Goal: Information Seeking & Learning: Find specific fact

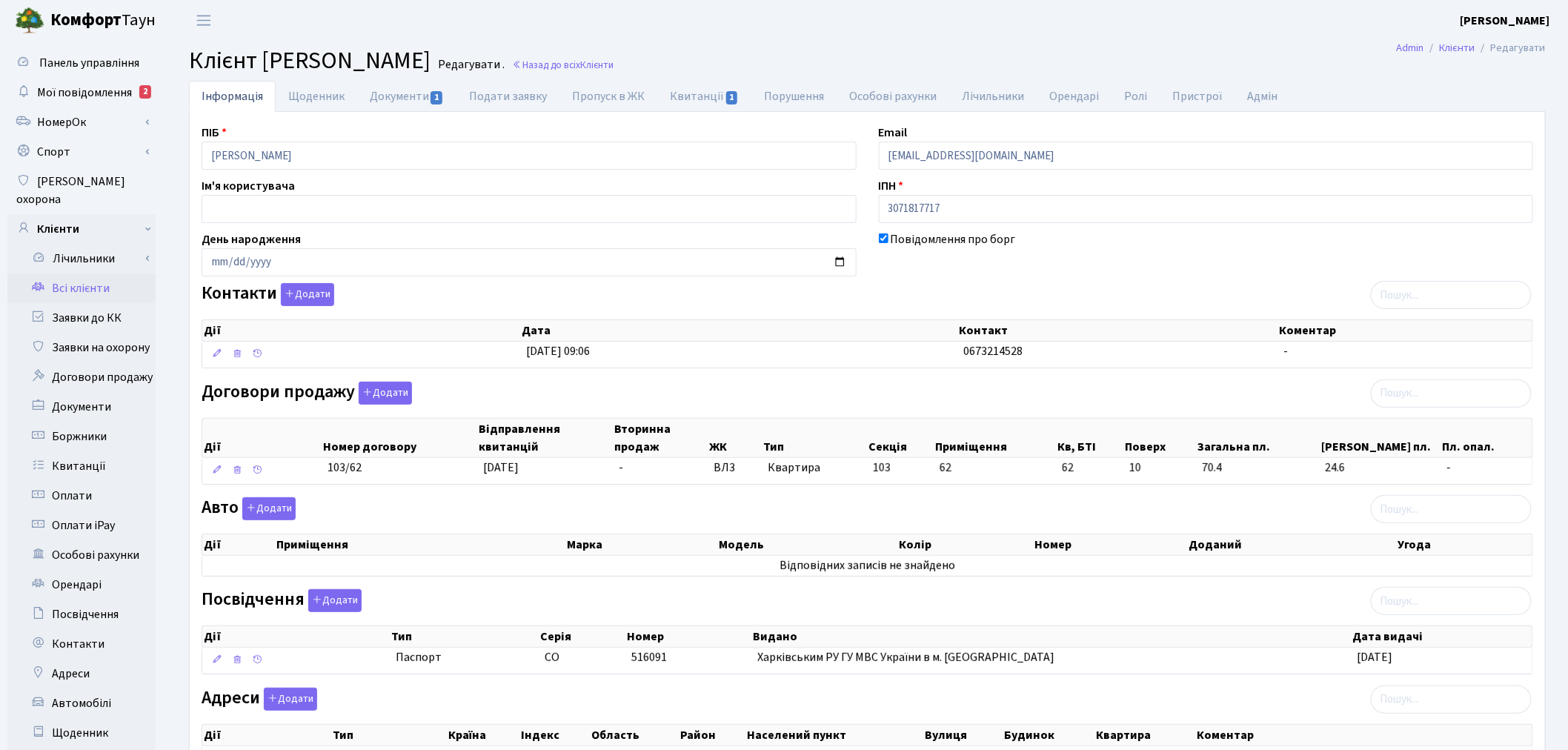
click at [114, 274] on link "Всі клієнти" at bounding box center [81, 288] width 148 height 30
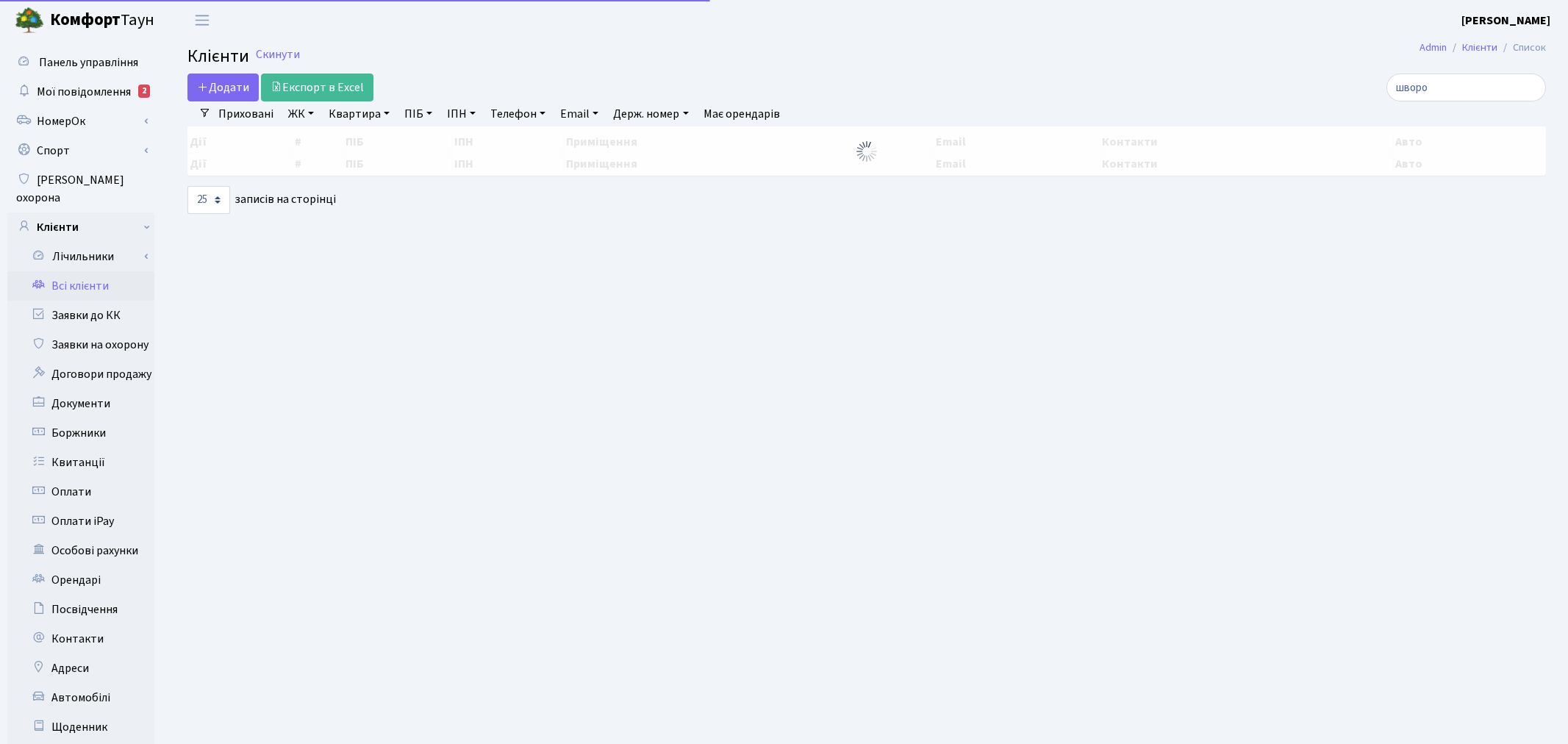
select select "25"
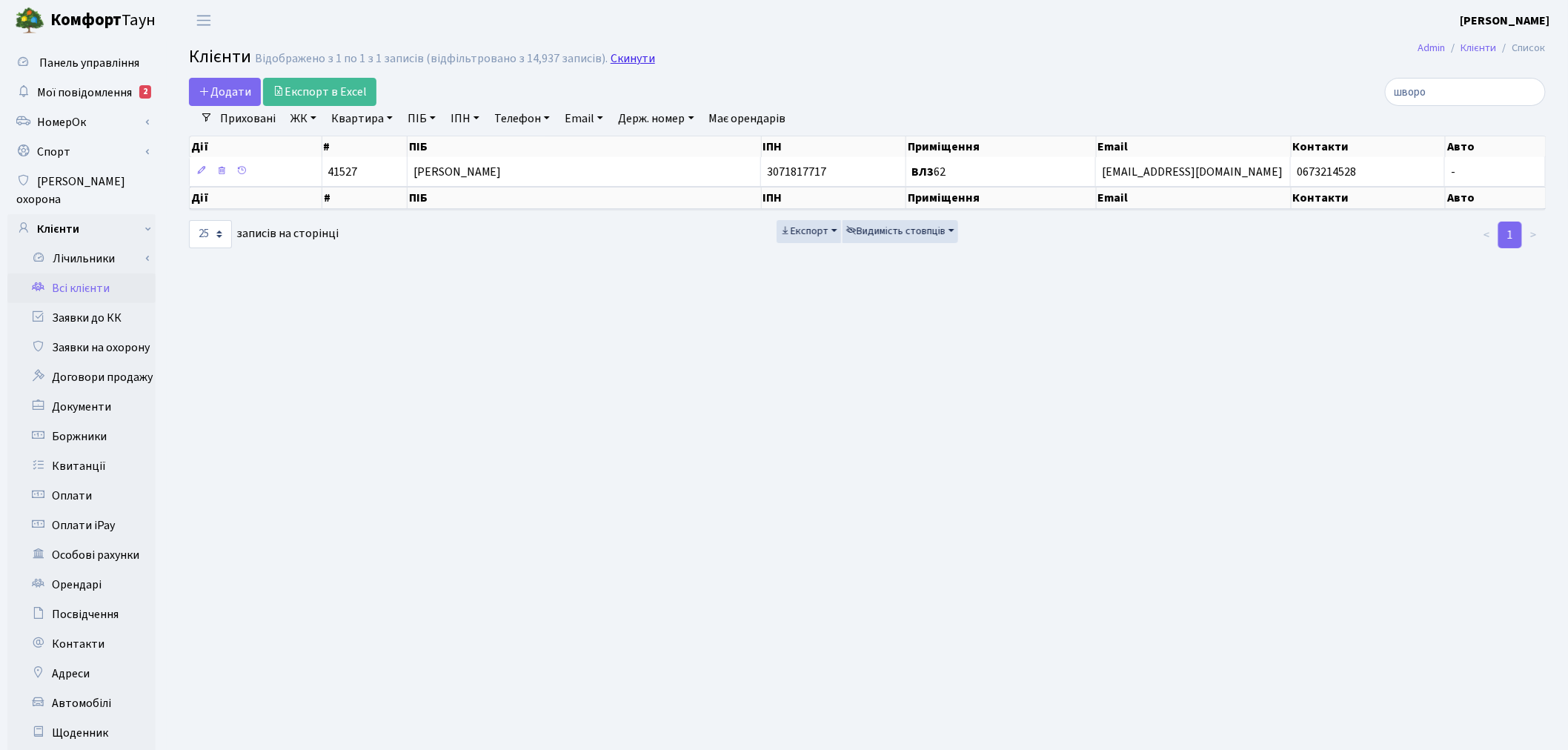
click at [612, 63] on link "Скинути" at bounding box center [632, 59] width 45 height 14
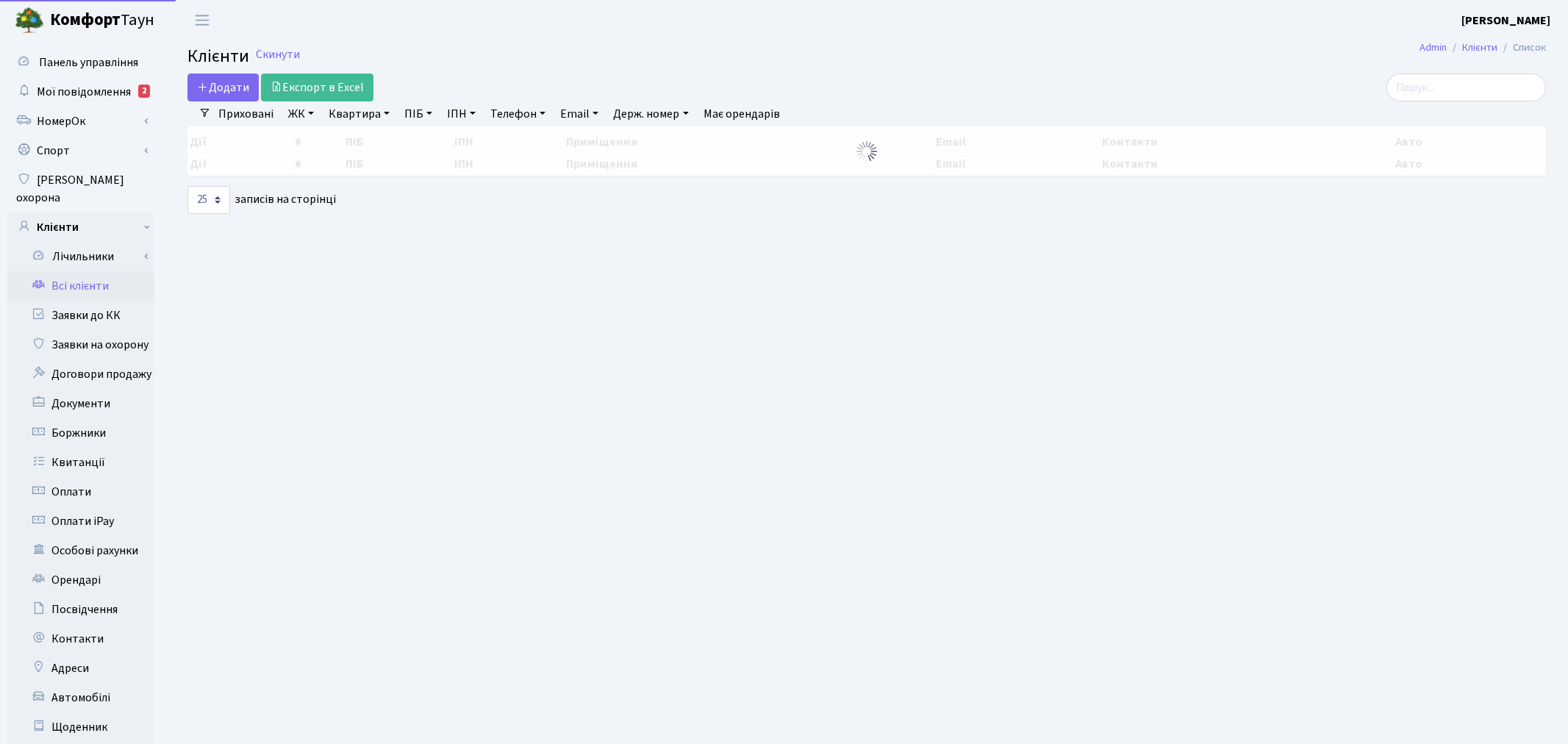
select select "25"
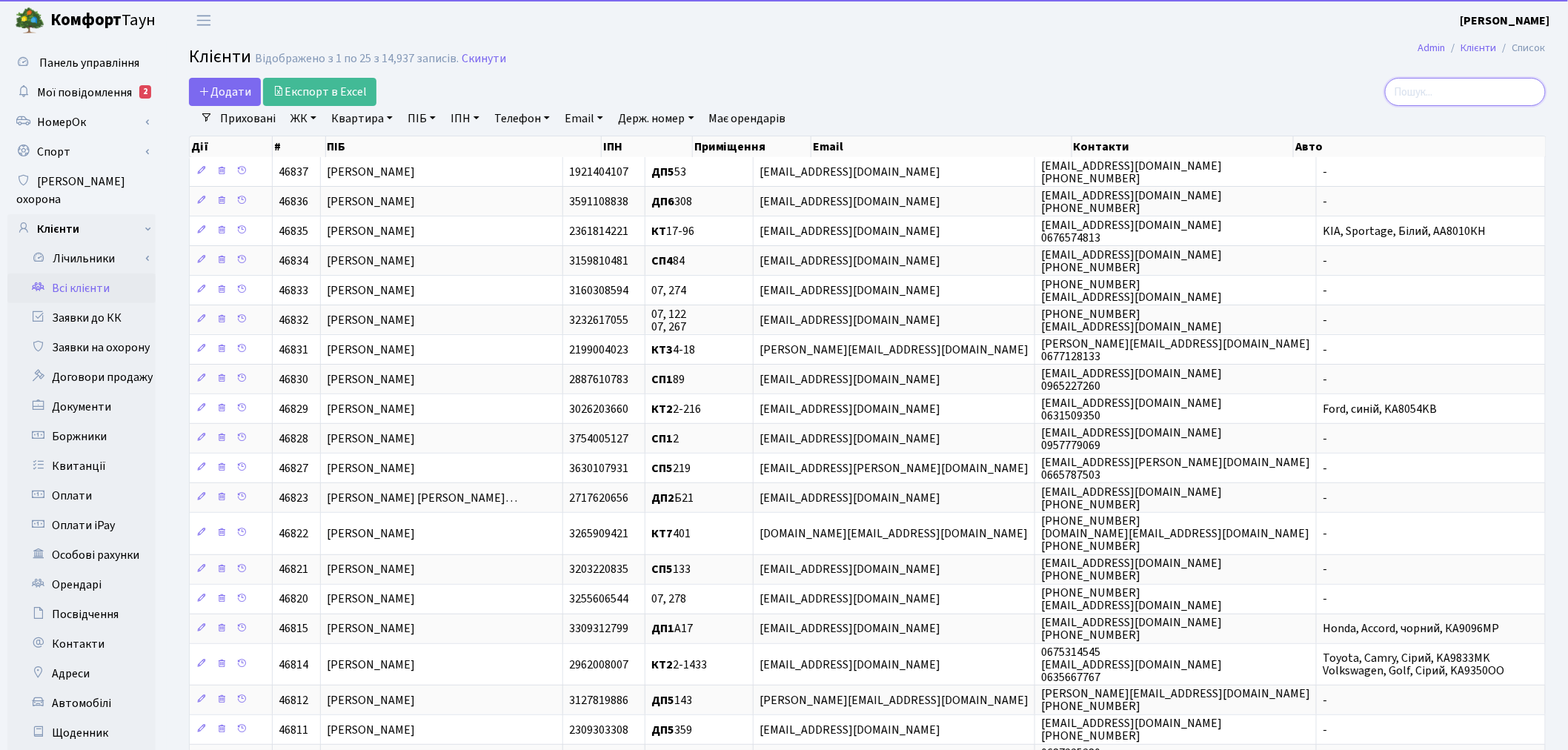
click at [1454, 89] on input "search" at bounding box center [1465, 92] width 161 height 28
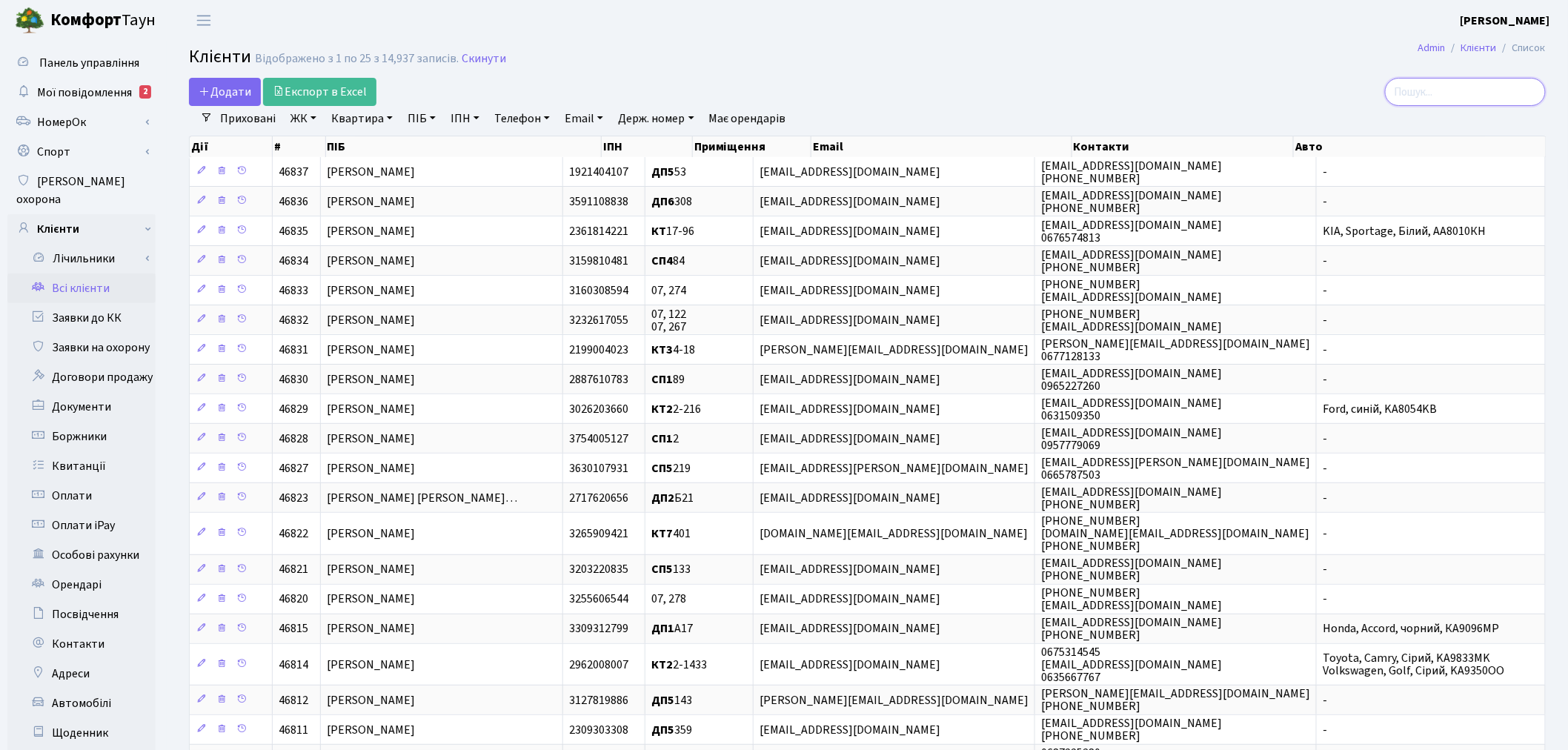
paste input "Olga <pestova-o-n@ukr.net>"
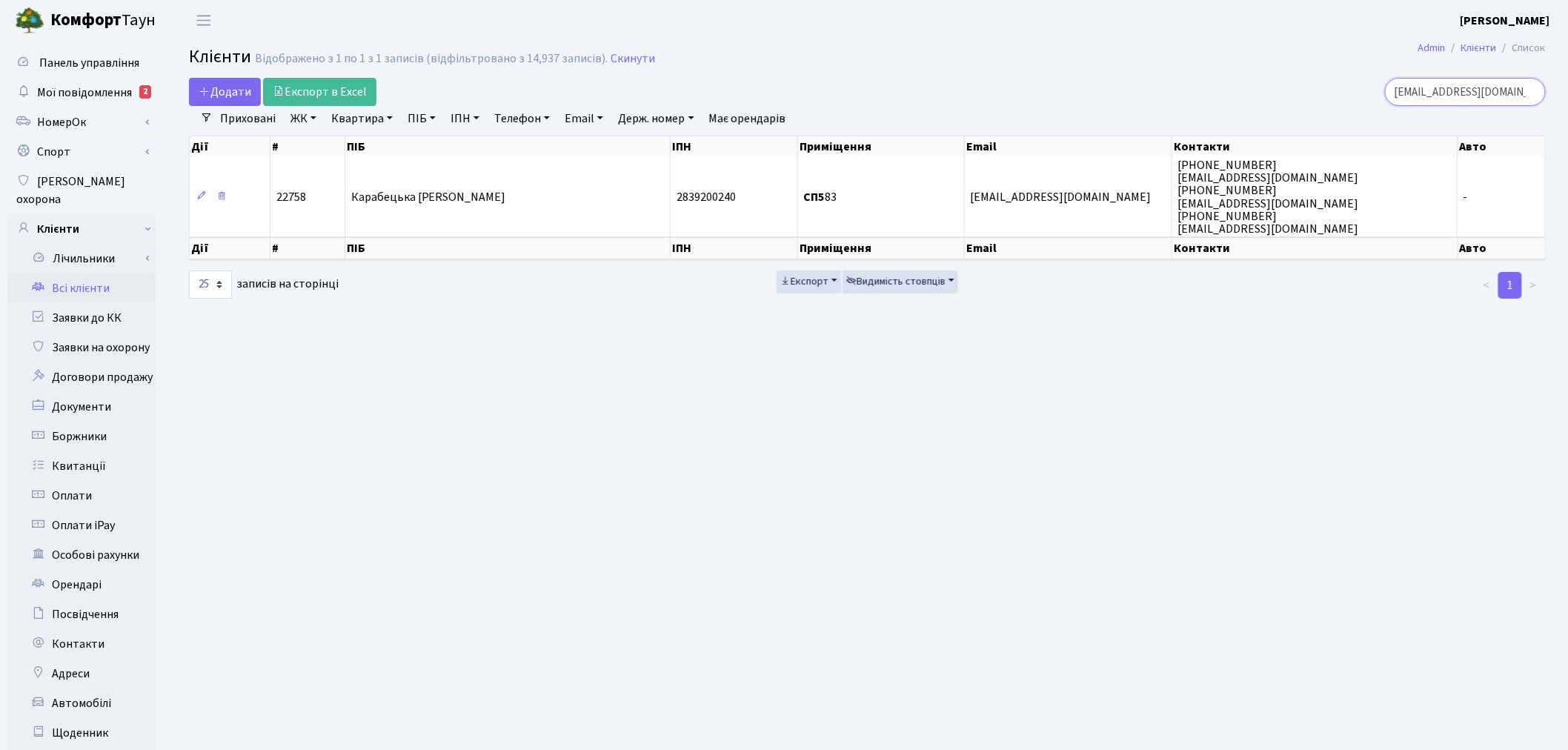
type input "pestova-o-n@ukr.net"
click at [632, 62] on link "Скинути" at bounding box center [632, 59] width 45 height 14
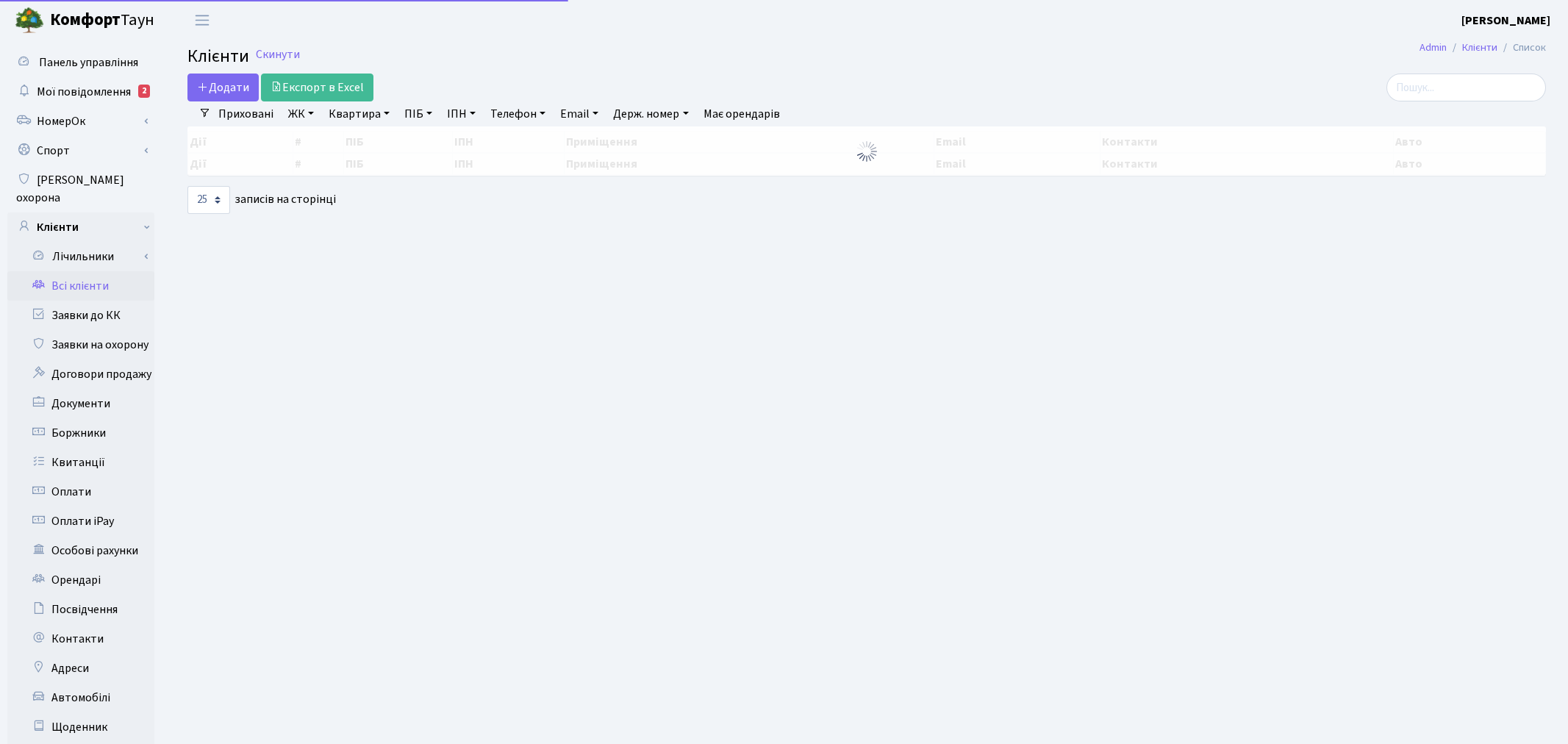
select select
select select "25"
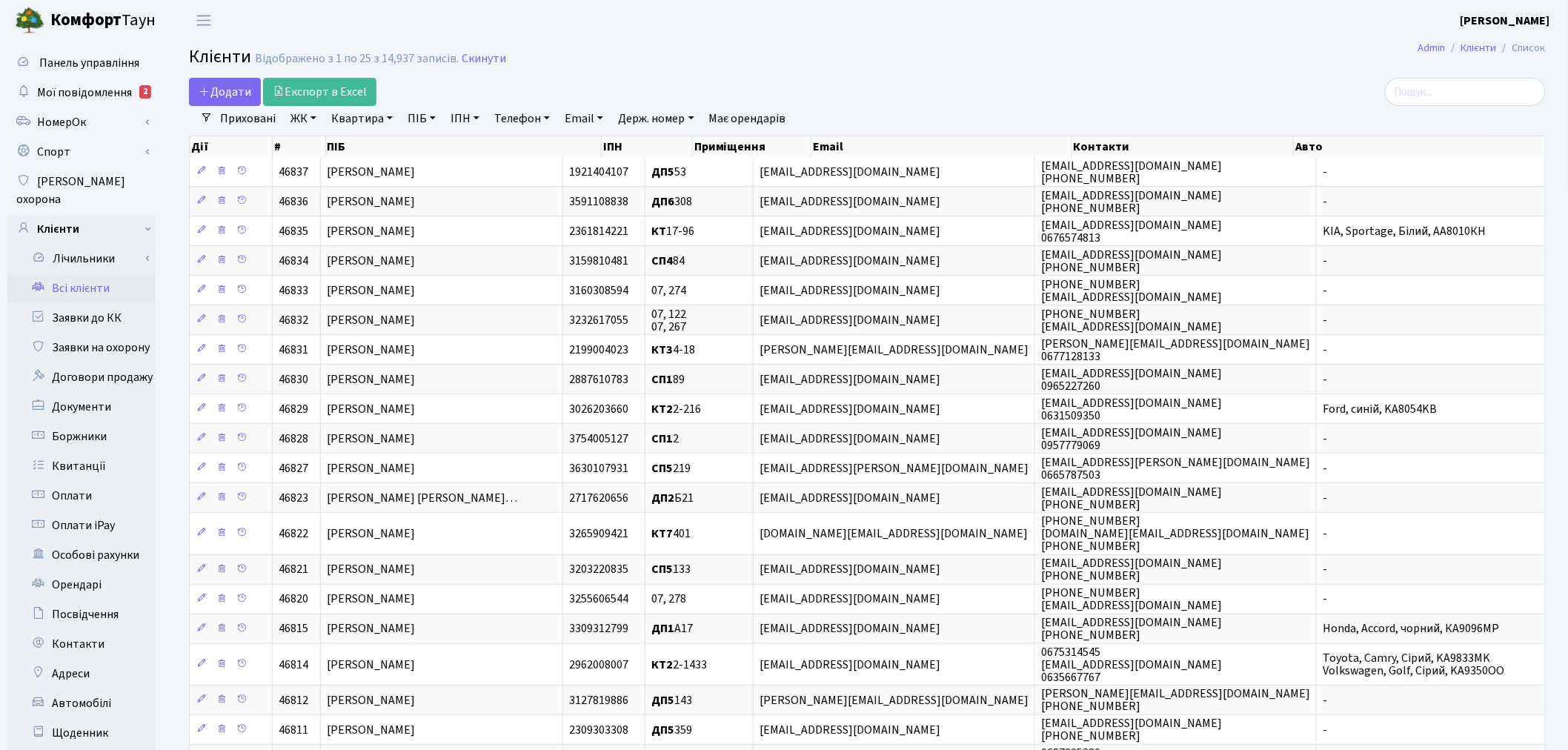
click at [298, 124] on link "ЖК" at bounding box center [303, 118] width 38 height 25
click at [342, 198] on li "КТ, вул. Регенераторна, 4" at bounding box center [377, 196] width 179 height 26
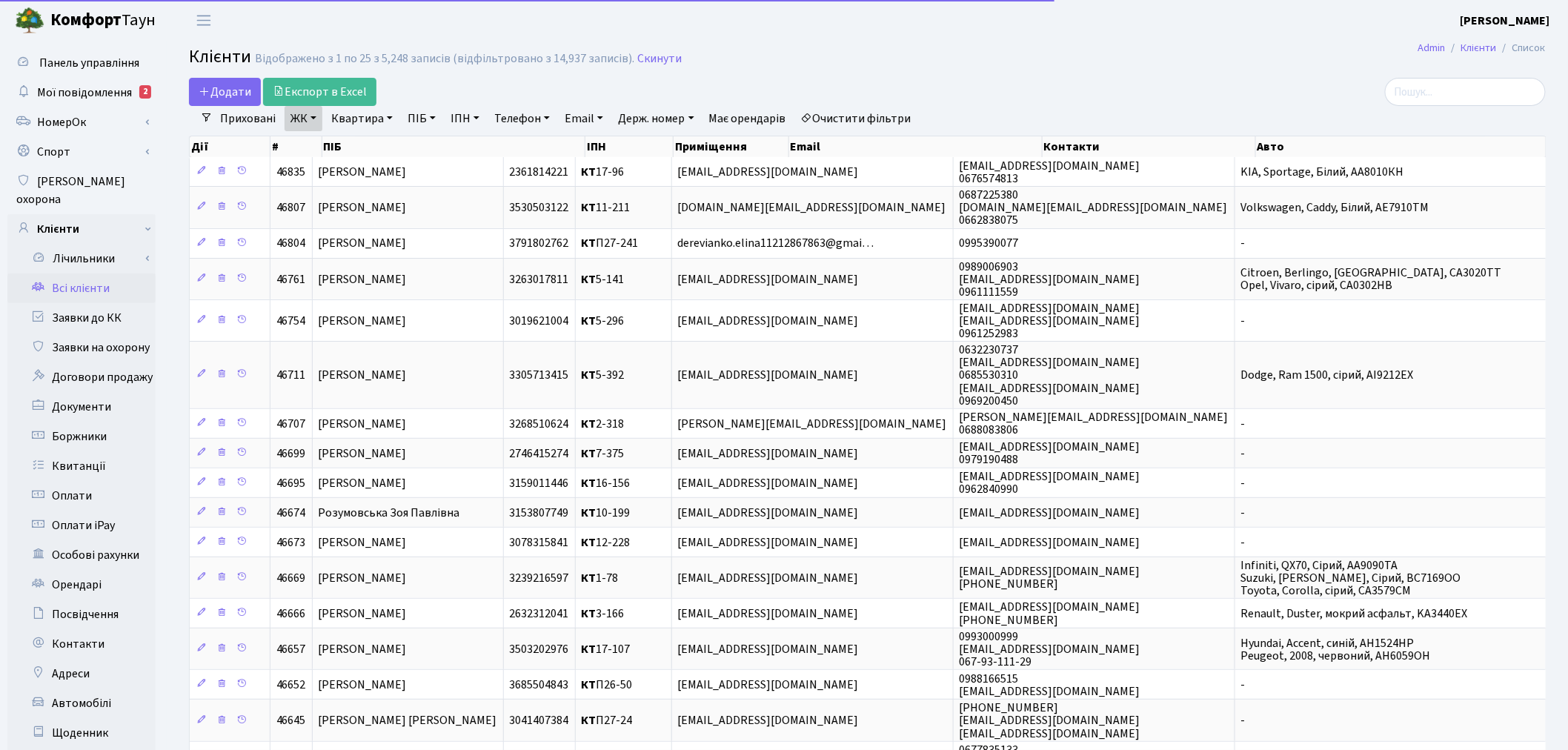
click at [341, 126] on link "Квартира" at bounding box center [362, 118] width 74 height 25
click at [350, 141] on input "text" at bounding box center [369, 147] width 87 height 28
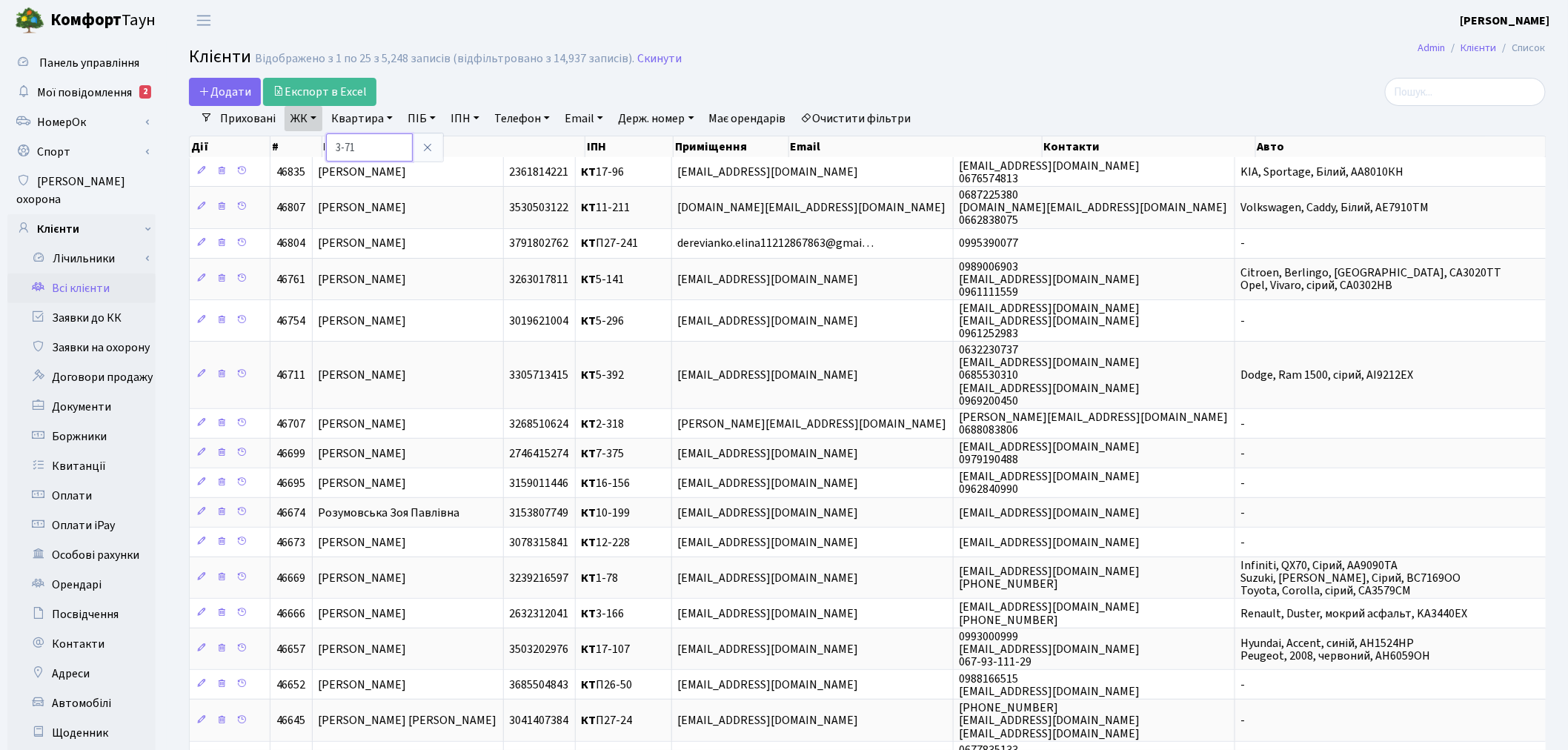
type input "3-71"
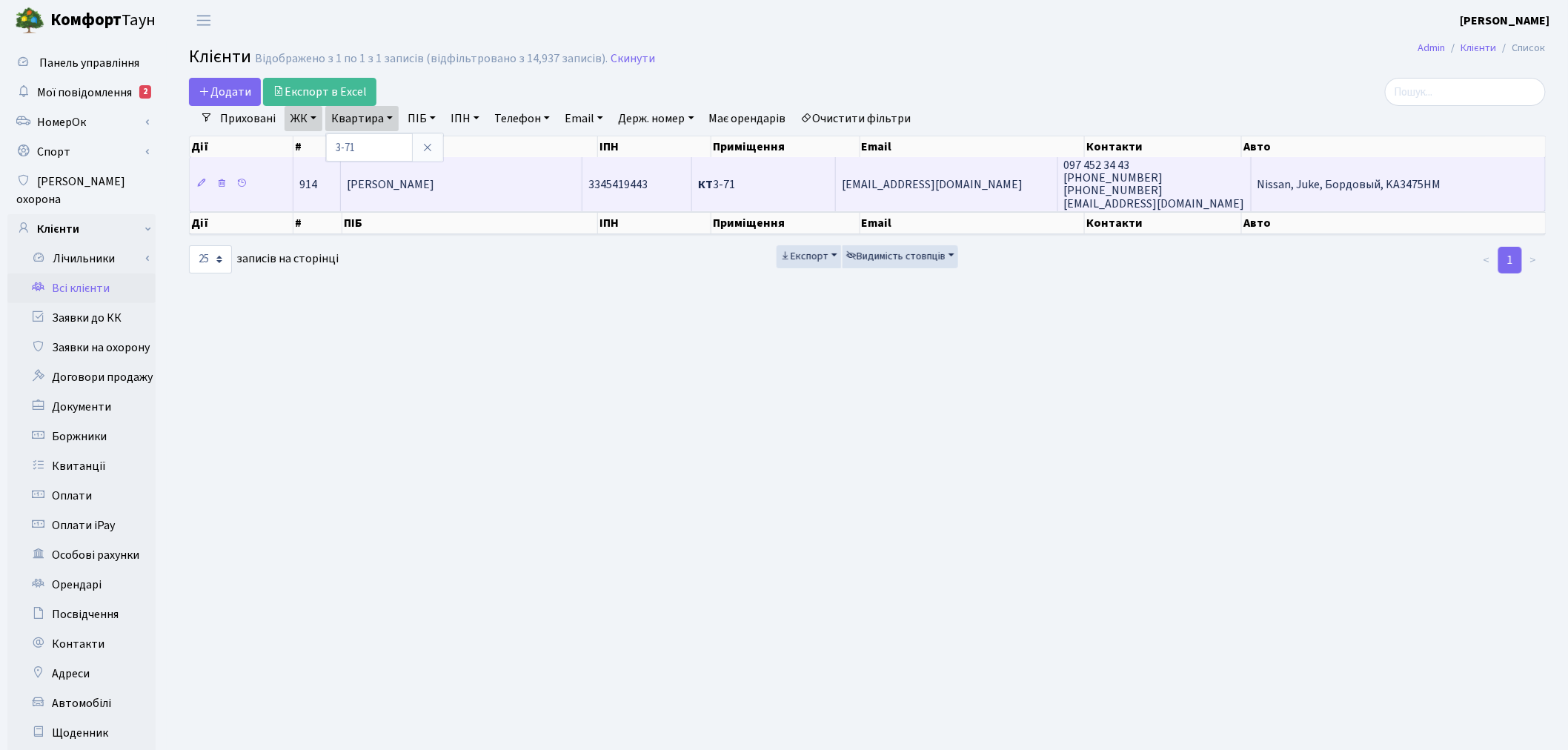
click at [996, 193] on td "[EMAIL_ADDRESS][DOMAIN_NAME]" at bounding box center [946, 183] width 222 height 53
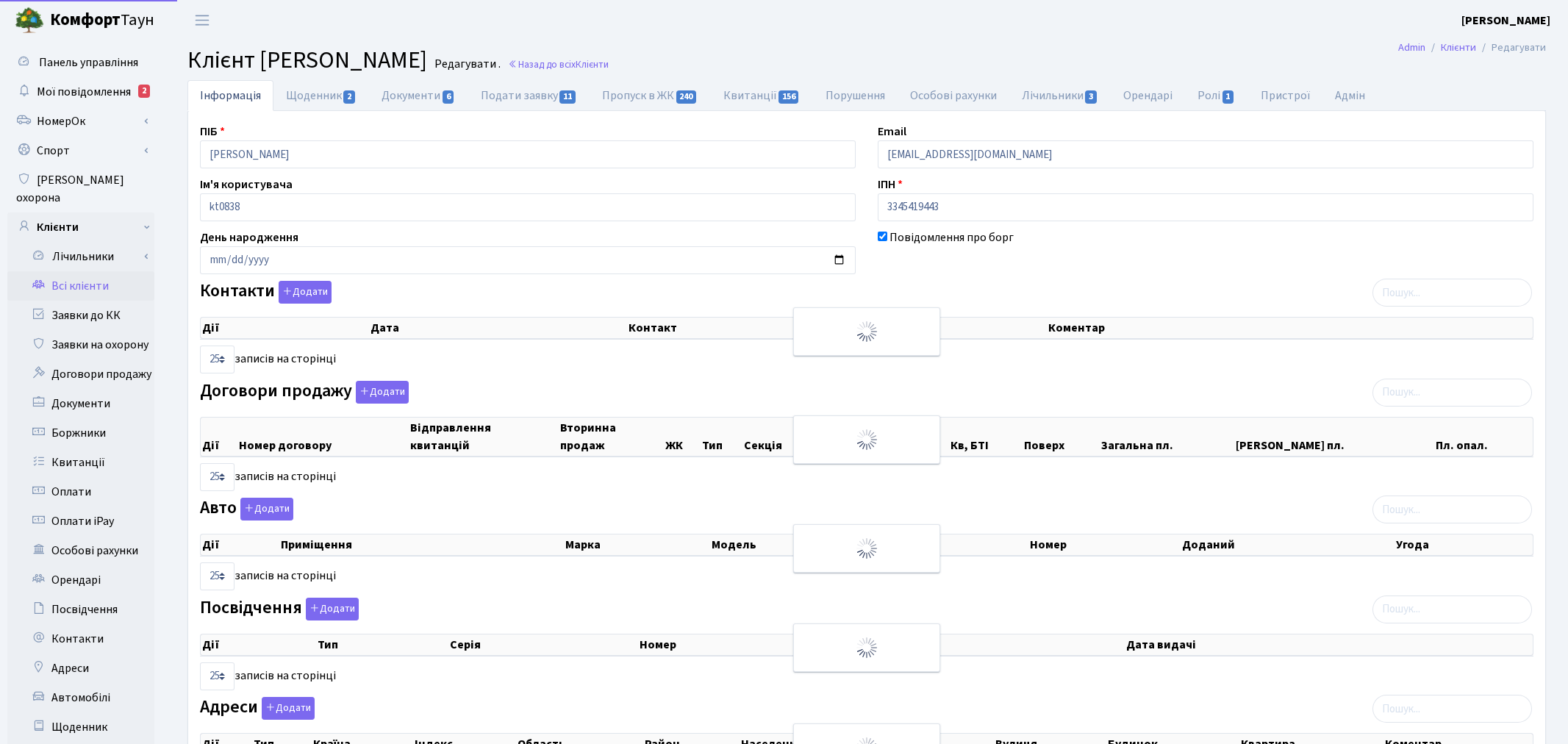
select select "25"
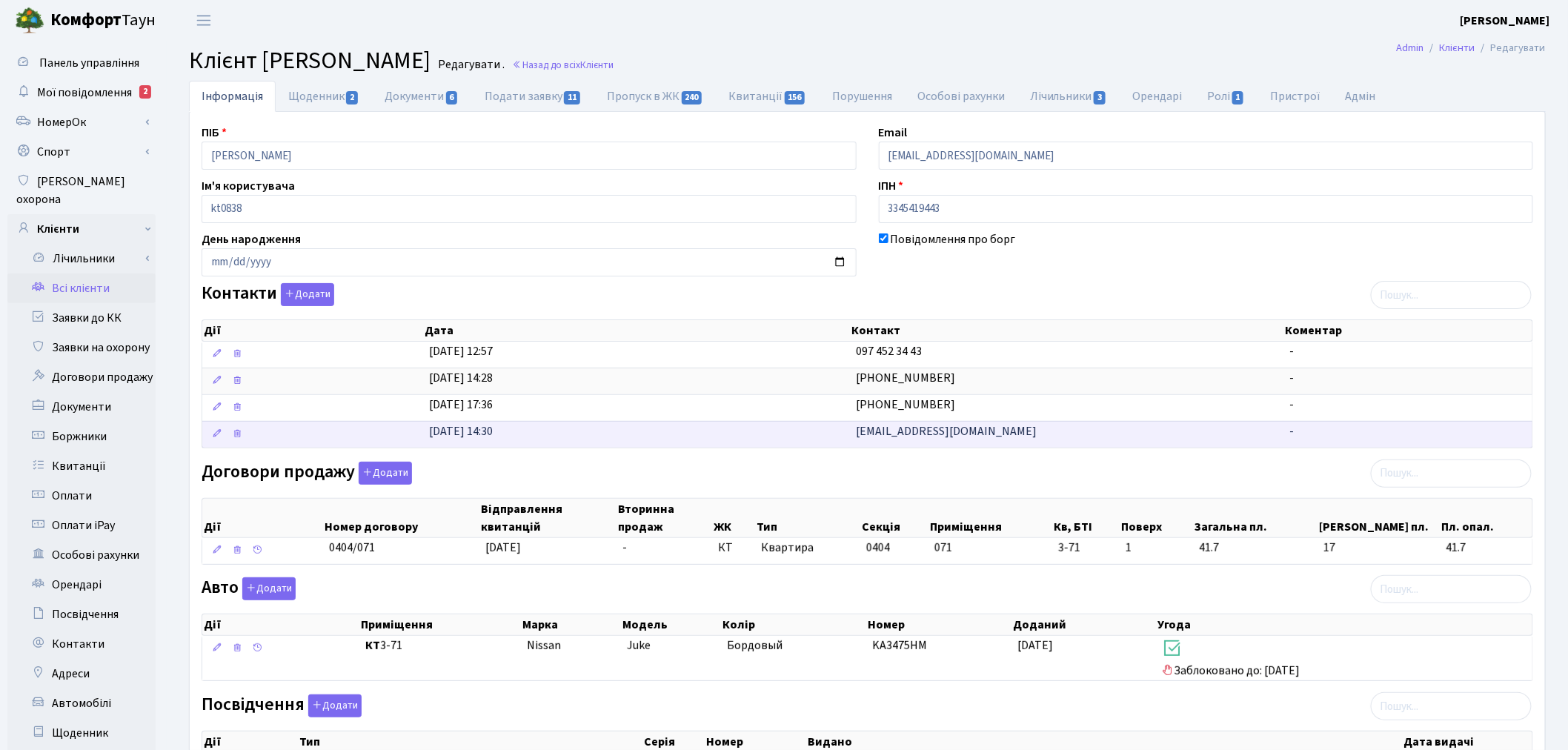
drag, startPoint x: 976, startPoint y: 435, endPoint x: 847, endPoint y: 433, distance: 129.0
click at [847, 433] on \<\/span\>\a "[DATE] 14:30 [EMAIL_ADDRESS][DOMAIN_NAME] -" at bounding box center [867, 434] width 1330 height 27
copy \<\/span\>\a "[EMAIL_ADDRESS][DOMAIN_NAME]"
